Goal: Information Seeking & Learning: Learn about a topic

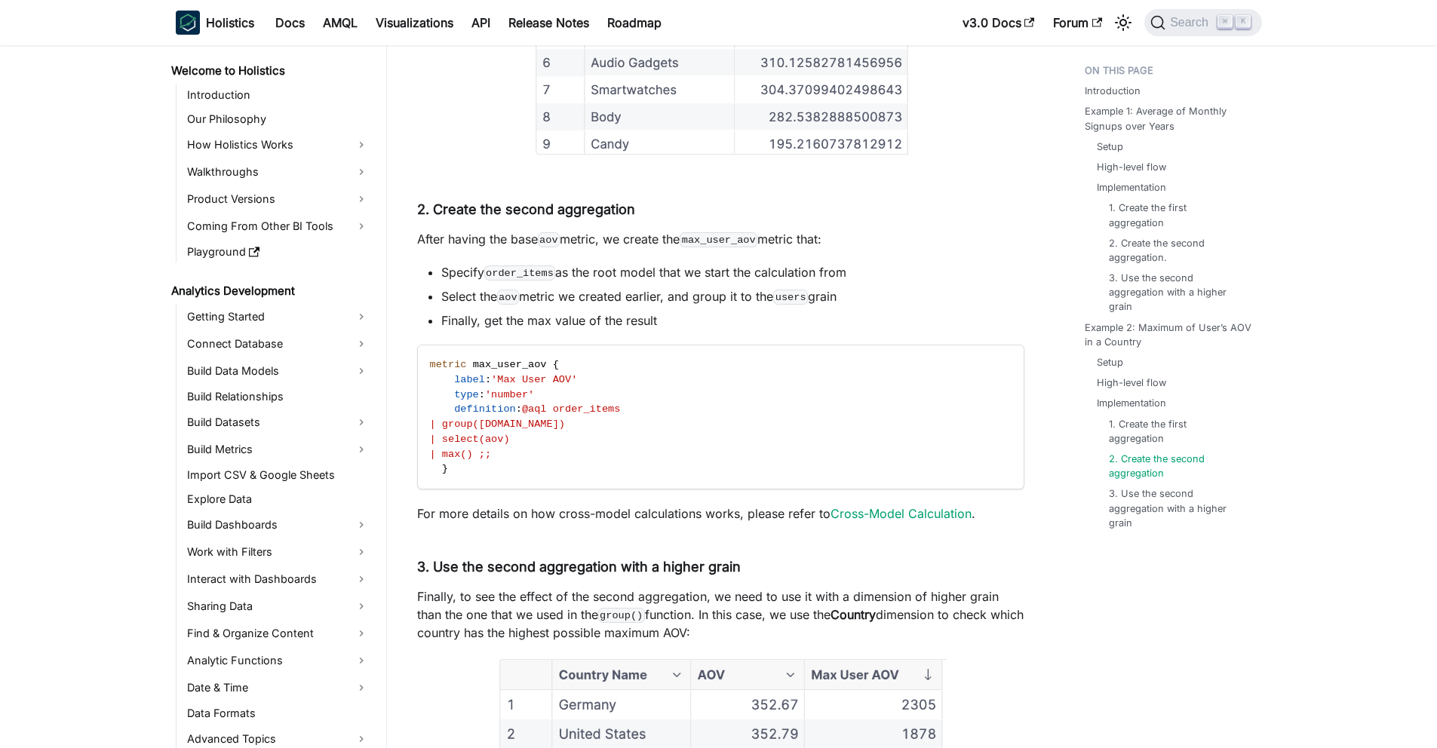
scroll to position [337, 0]
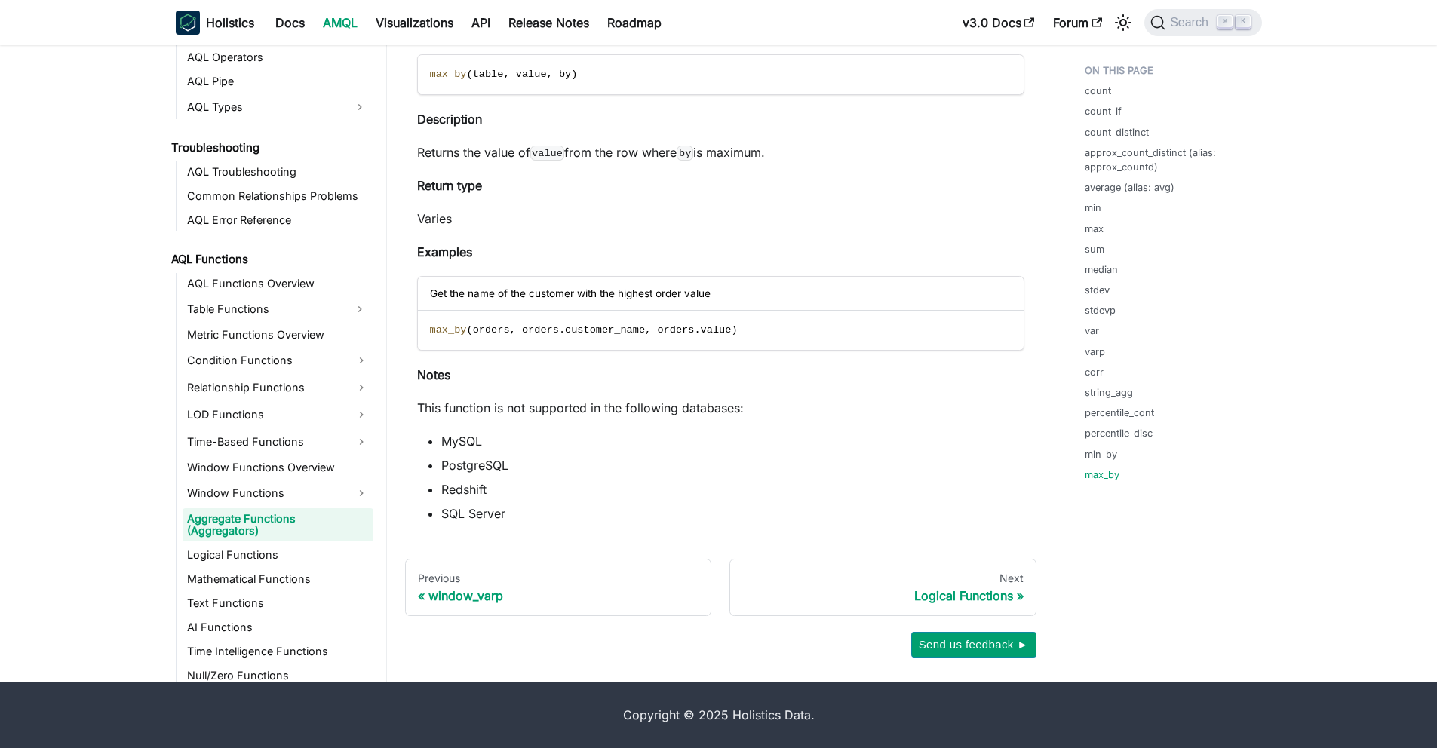
scroll to position [822, 0]
